Goal: Transaction & Acquisition: Subscribe to service/newsletter

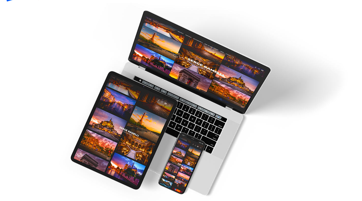
scroll to position [30, 0]
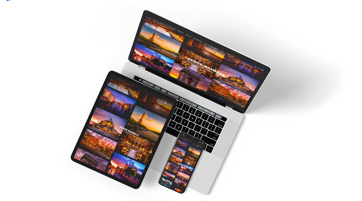
type input "[PERSON_NAME][EMAIL_ADDRESS][PERSON_NAME][DOMAIN_NAME]"
type input "[PERSON_NAME]"
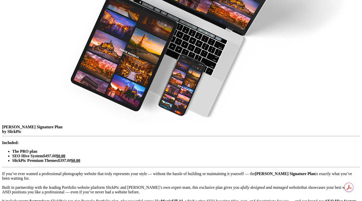
scroll to position [205, 0]
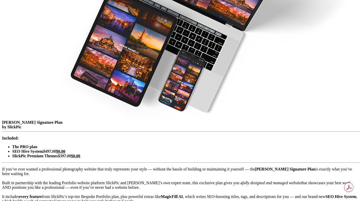
checkbox input "true"
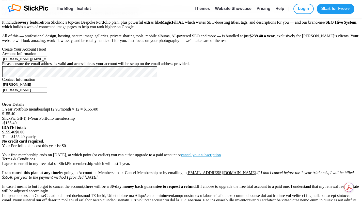
scroll to position [282, 0]
type input "02 / 28"
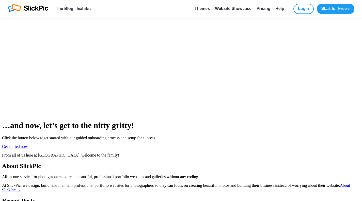
scroll to position [382, 0]
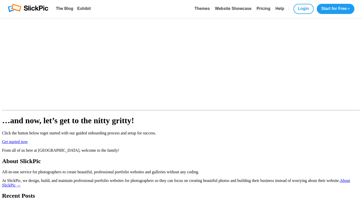
click at [28, 139] on link "Get started now" at bounding box center [15, 141] width 26 height 4
